Goal: Task Accomplishment & Management: Manage account settings

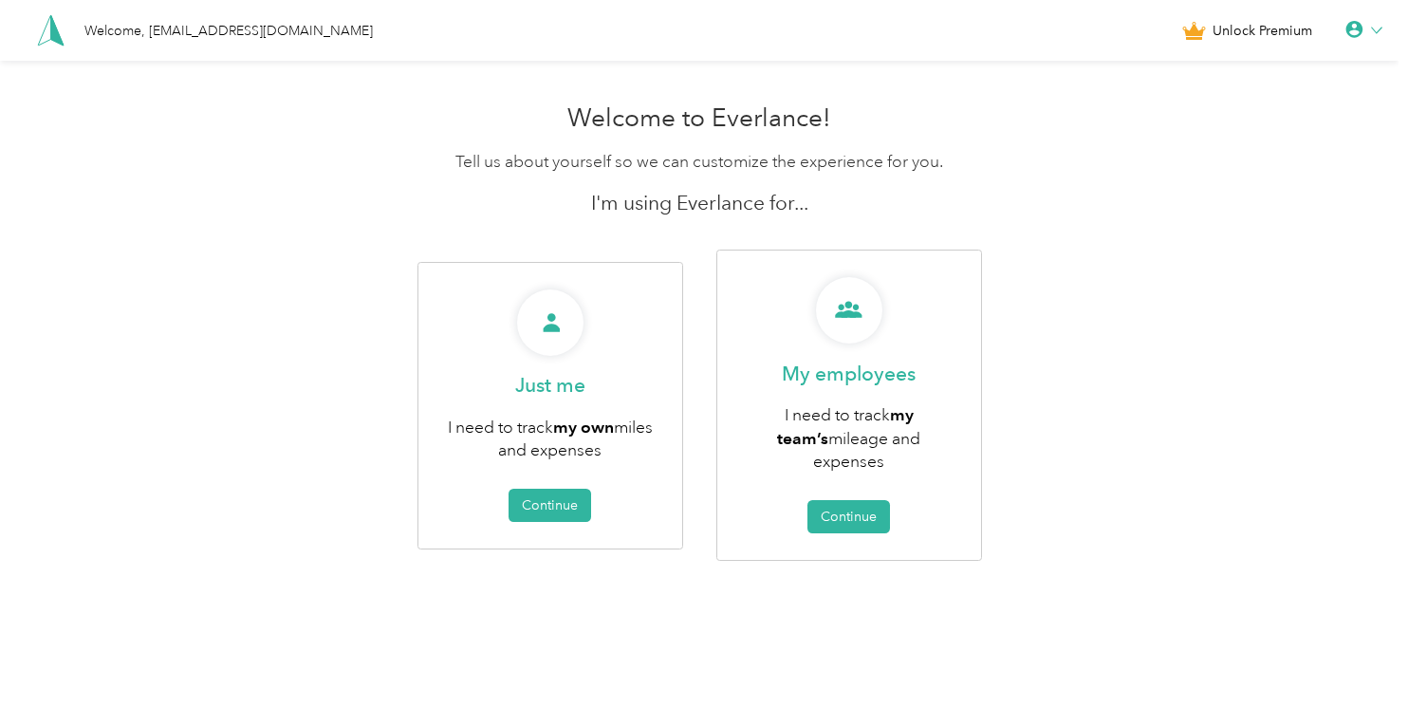
click at [1194, 530] on div "Welcome to Everlance! Tell us about yourself so we can customize the experience…" at bounding box center [699, 374] width 1398 height 560
click at [1382, 26] on icon at bounding box center [1376, 30] width 11 height 11
drag, startPoint x: 1298, startPoint y: 410, endPoint x: 1284, endPoint y: 234, distance: 176.0
click at [1296, 409] on div "Welcome to Everlance! Tell us about yourself so we can customize the experience…" at bounding box center [699, 374] width 1398 height 560
click at [1360, 30] on icon at bounding box center [1353, 29] width 17 height 17
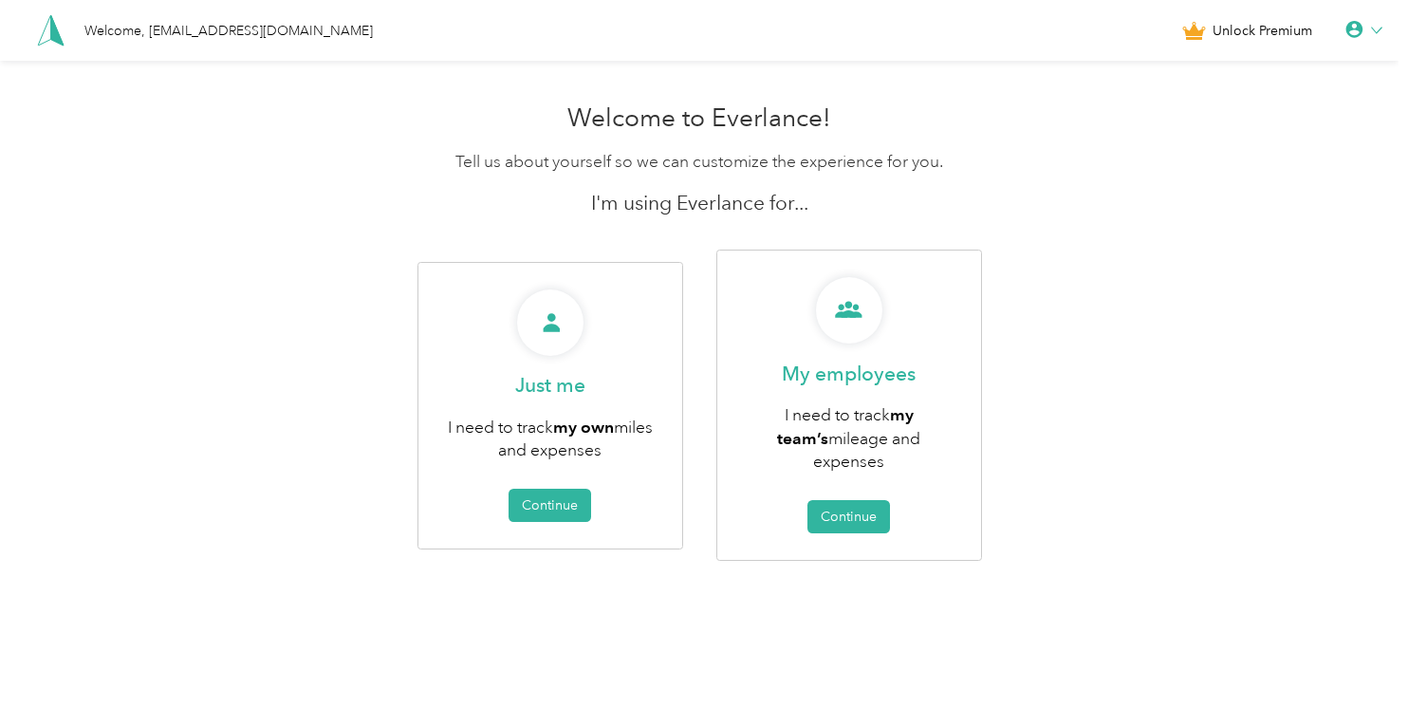
click at [1281, 80] on div "Personal Settings" at bounding box center [1299, 66] width 212 height 40
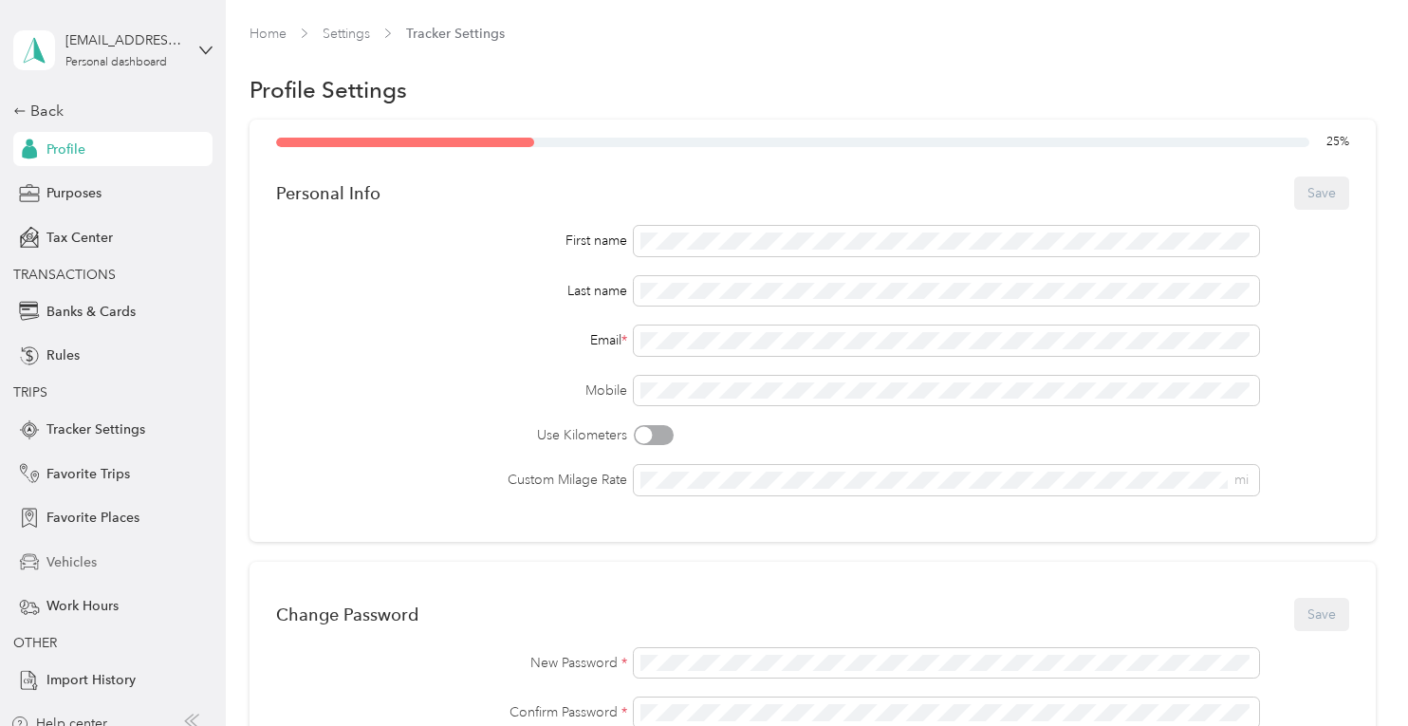
click at [65, 563] on span "Vehicles" at bounding box center [71, 562] width 50 height 20
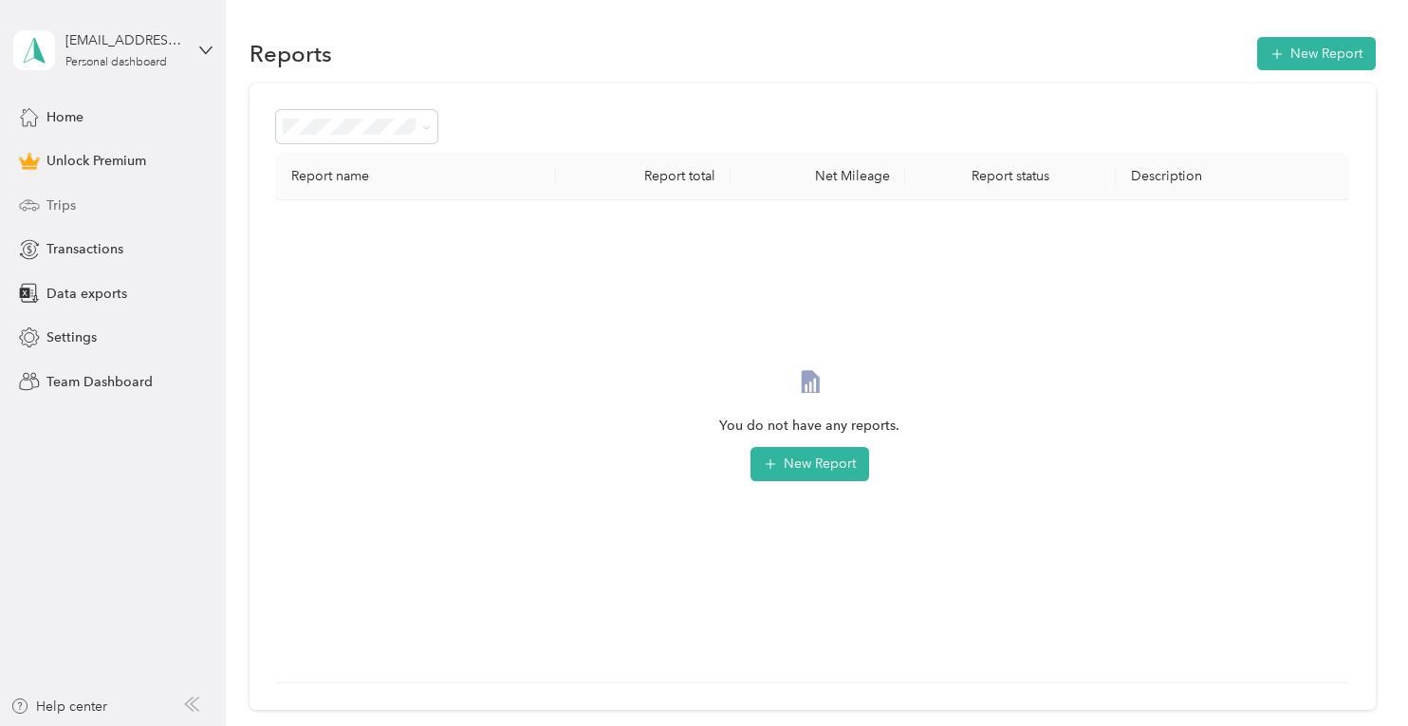
click at [54, 207] on span "Trips" at bounding box center [60, 205] width 29 height 20
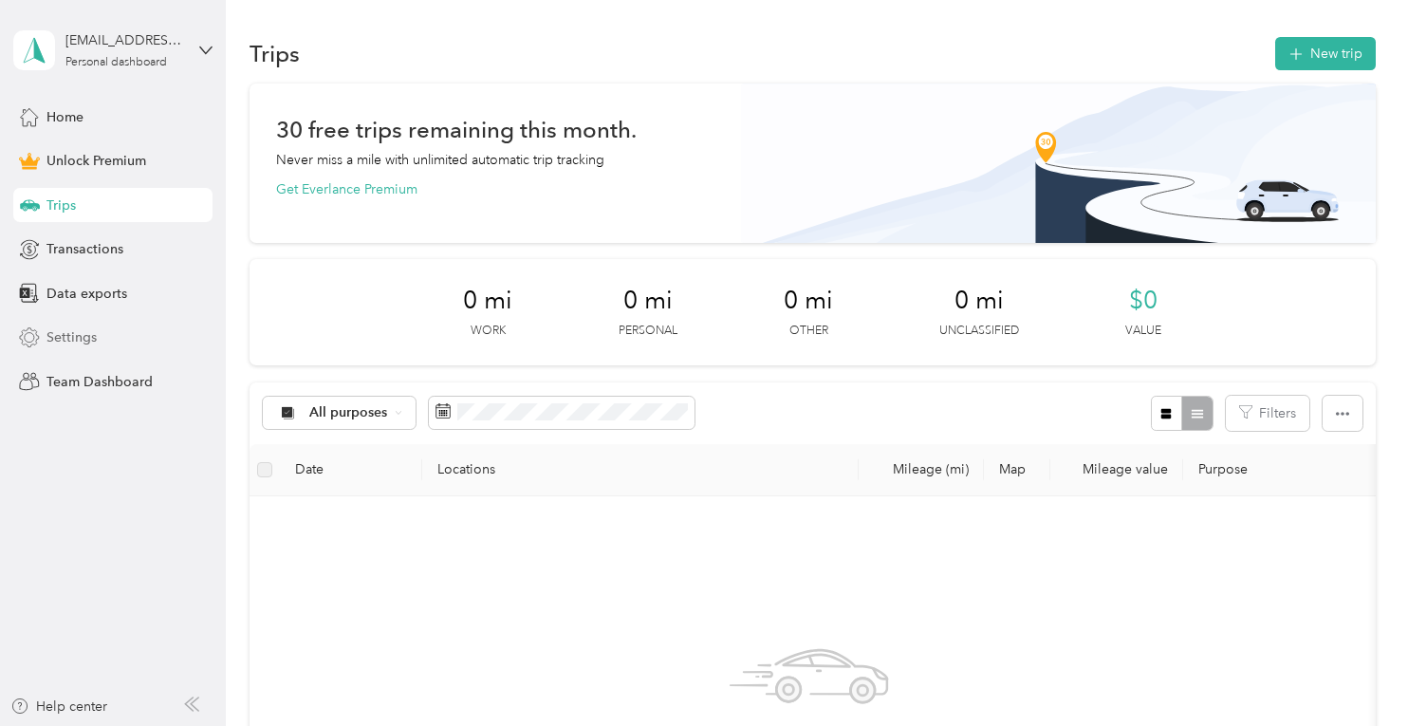
click at [65, 334] on span "Settings" at bounding box center [71, 337] width 50 height 20
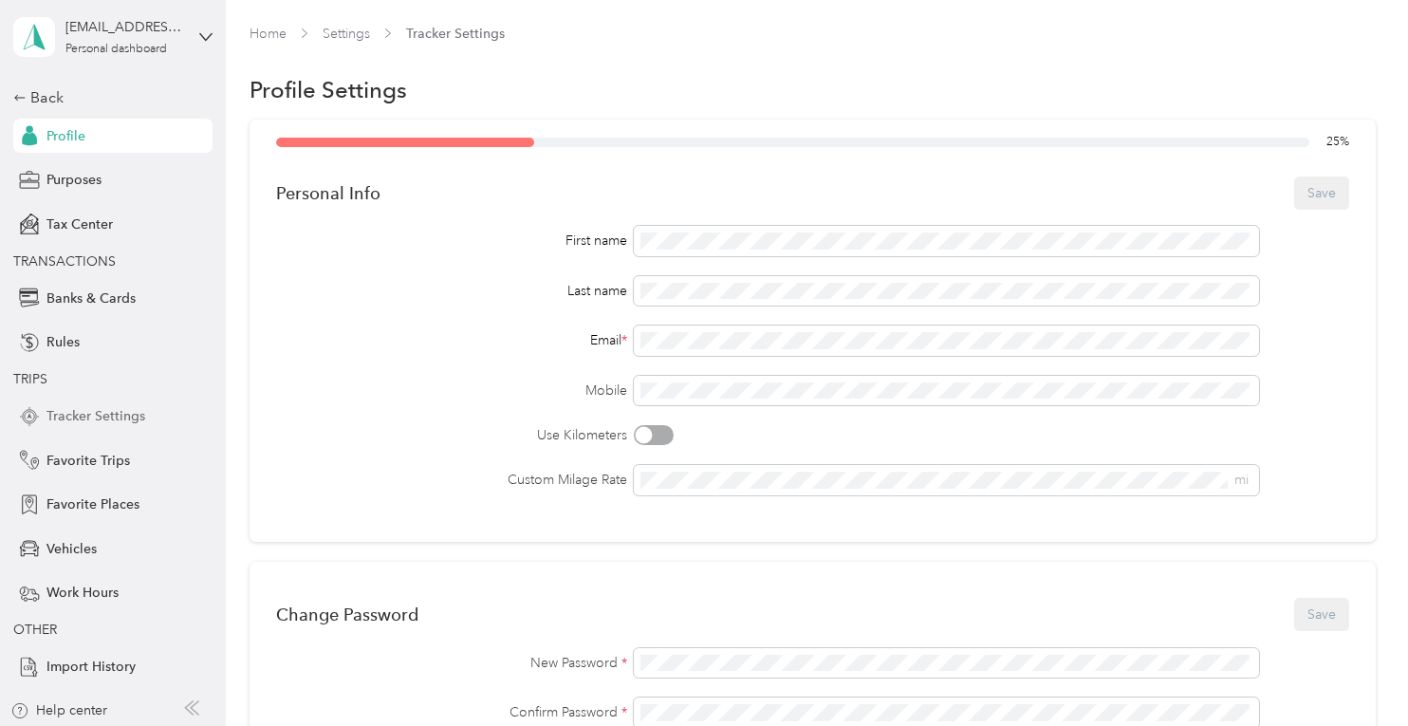
scroll to position [17, 0]
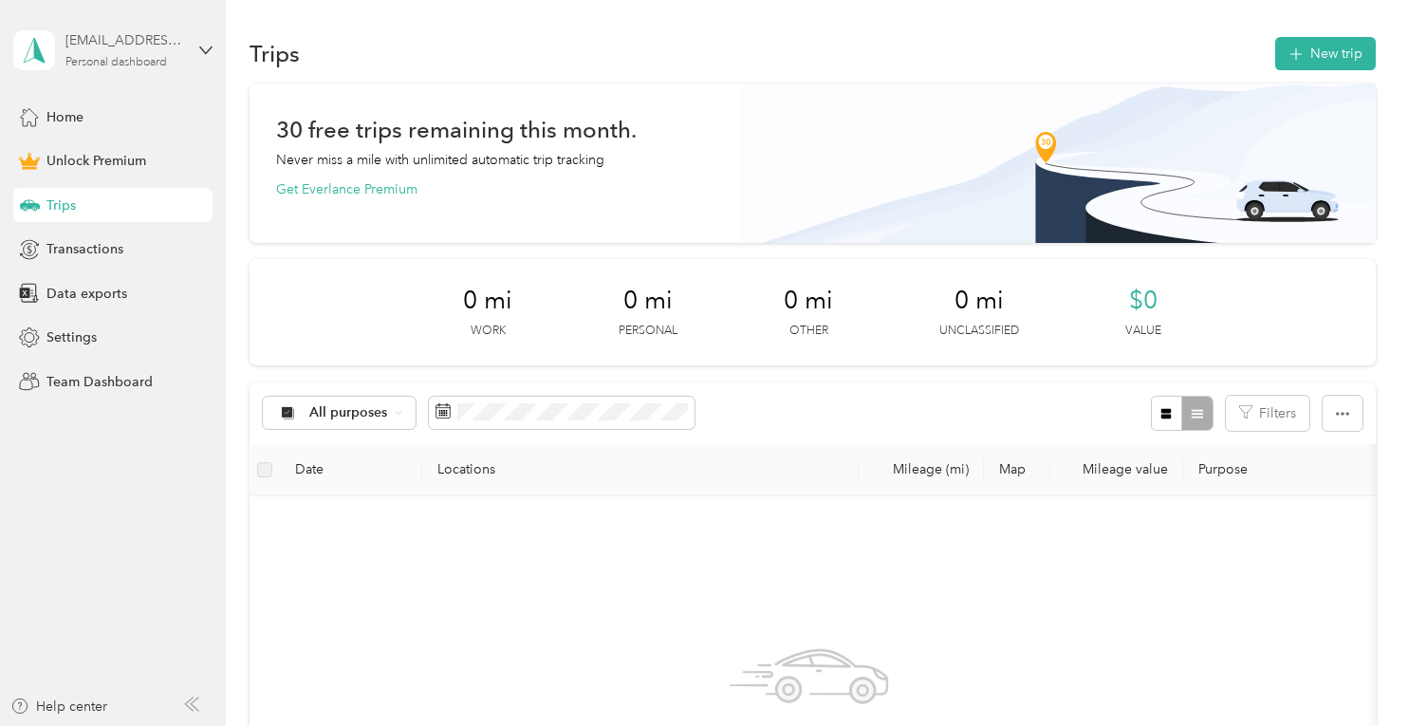
click at [130, 40] on div "[EMAIL_ADDRESS][DOMAIN_NAME]" at bounding box center [124, 40] width 119 height 20
click at [87, 160] on div "Log out" at bounding box center [213, 155] width 373 height 33
